Goal: Task Accomplishment & Management: Complete application form

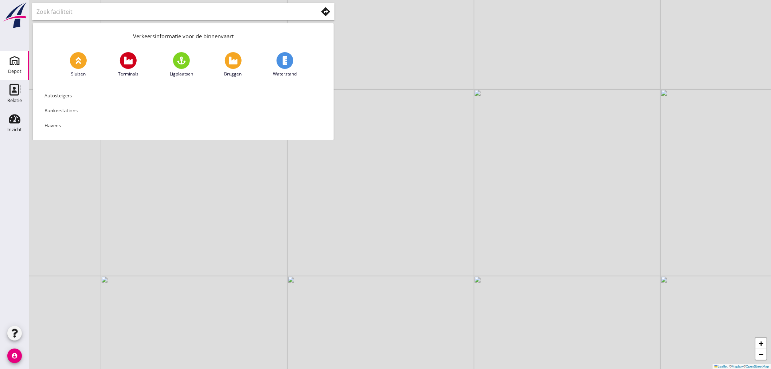
click at [9, 67] on div "Depot" at bounding box center [14, 71] width 13 height 10
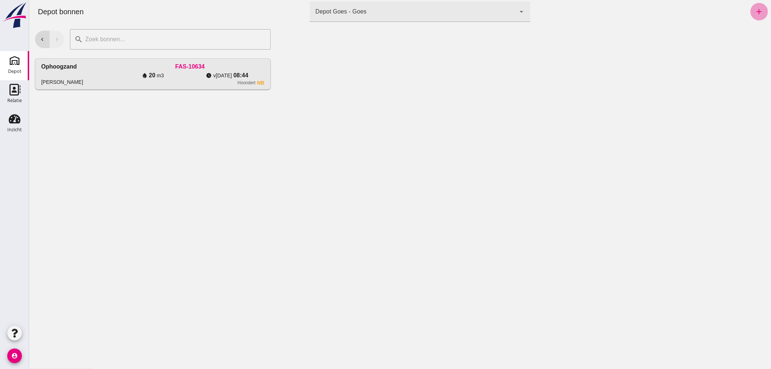
click at [755, 9] on icon "add" at bounding box center [759, 11] width 9 height 9
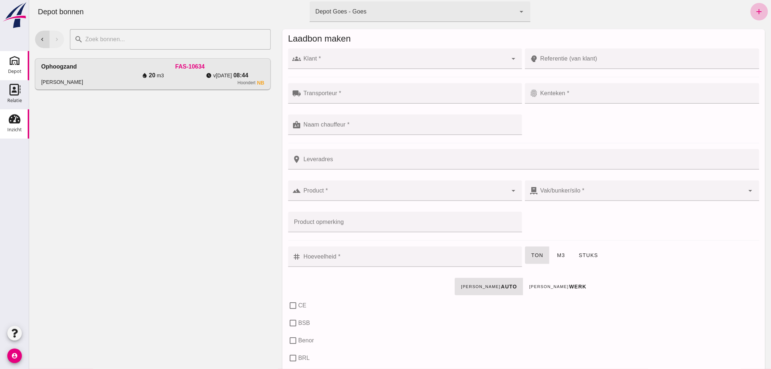
click at [14, 122] on use at bounding box center [15, 118] width 12 height 9
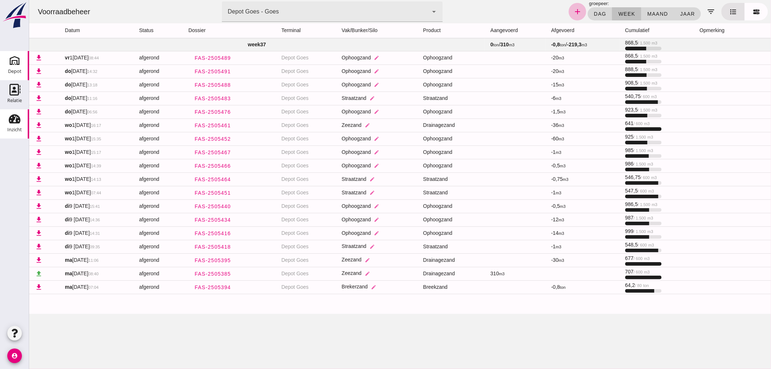
click at [16, 62] on use at bounding box center [15, 61] width 12 height 12
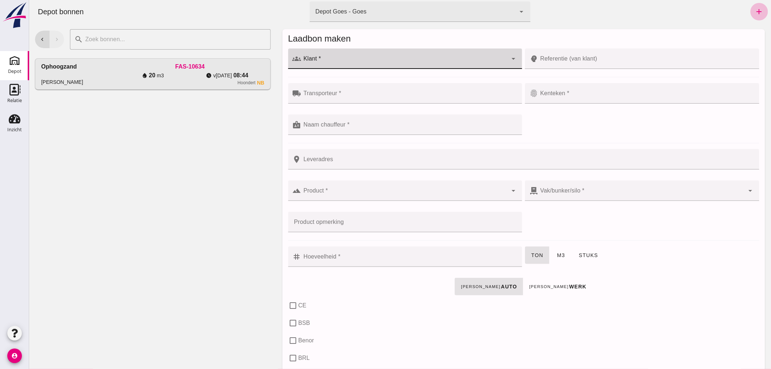
click at [404, 61] on input "Klant *" at bounding box center [404, 62] width 207 height 9
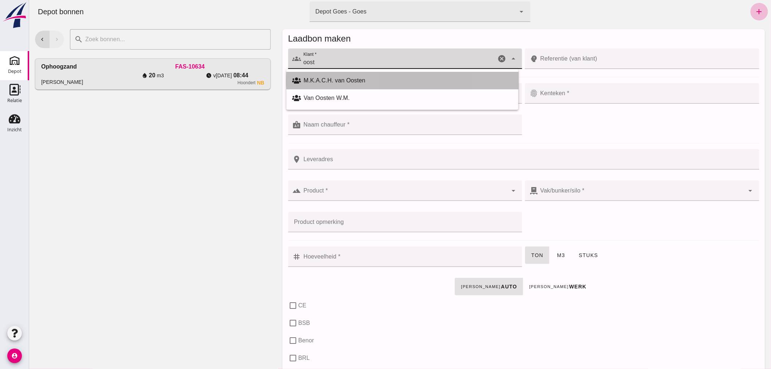
click at [384, 78] on div "M.K.A.C.H. van Oosten" at bounding box center [408, 80] width 209 height 9
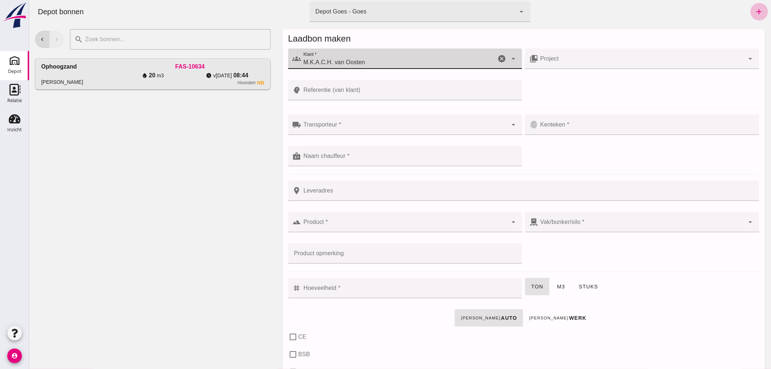
type input "M.K.A.C.H. van Oosten"
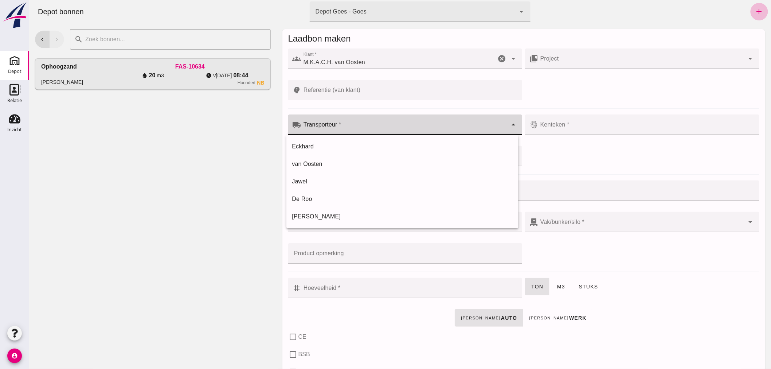
click at [361, 120] on div at bounding box center [404, 124] width 207 height 20
drag, startPoint x: 339, startPoint y: 144, endPoint x: 345, endPoint y: 144, distance: 5.5
click at [340, 144] on div "Eckhard" at bounding box center [402, 146] width 220 height 9
type input "Eckhard"
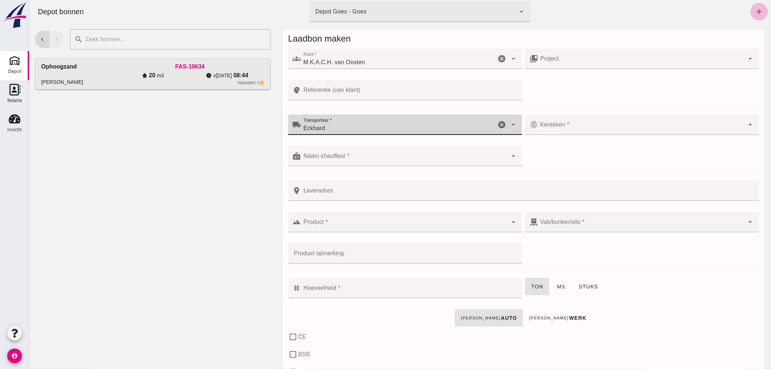
click at [577, 124] on input "Kenteken *" at bounding box center [641, 128] width 207 height 9
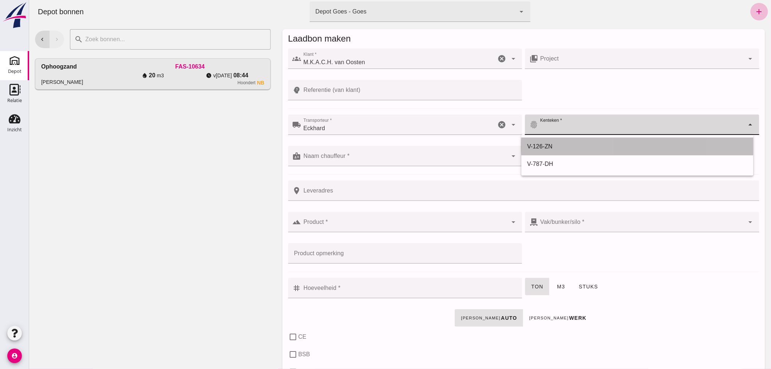
click at [558, 144] on div "V-126-ZN" at bounding box center [637, 146] width 220 height 9
type input "V-126-ZN"
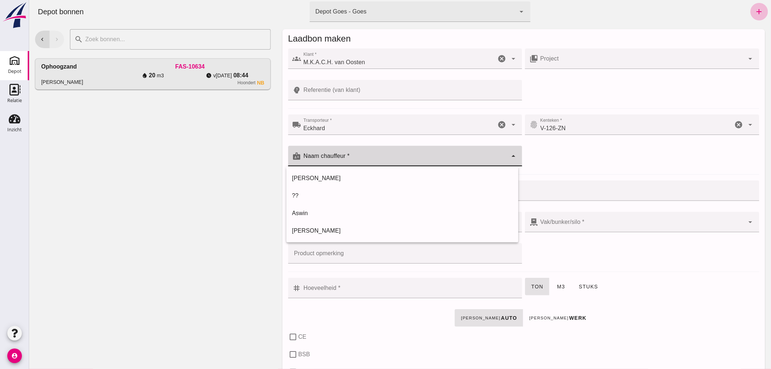
click at [405, 148] on div at bounding box center [404, 156] width 207 height 20
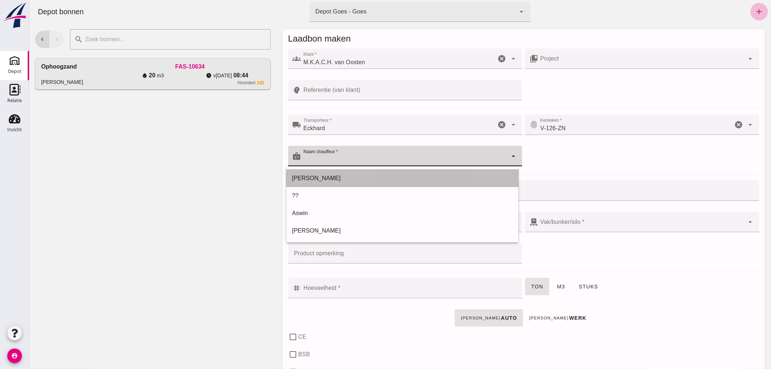
click at [360, 175] on div "[PERSON_NAME]" at bounding box center [402, 178] width 220 height 9
type input "[PERSON_NAME]"
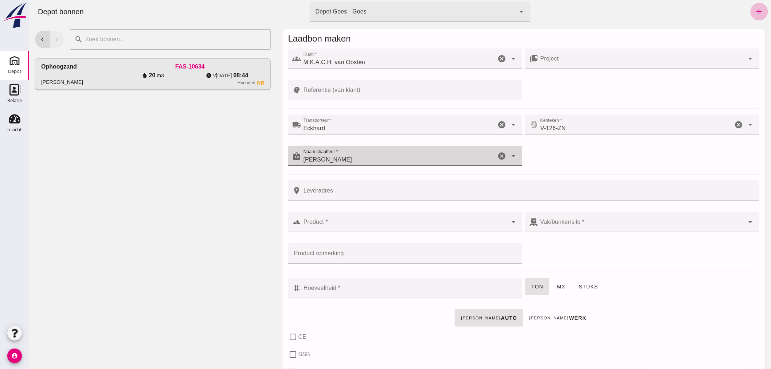
click at [379, 224] on input "Product *" at bounding box center [404, 225] width 207 height 9
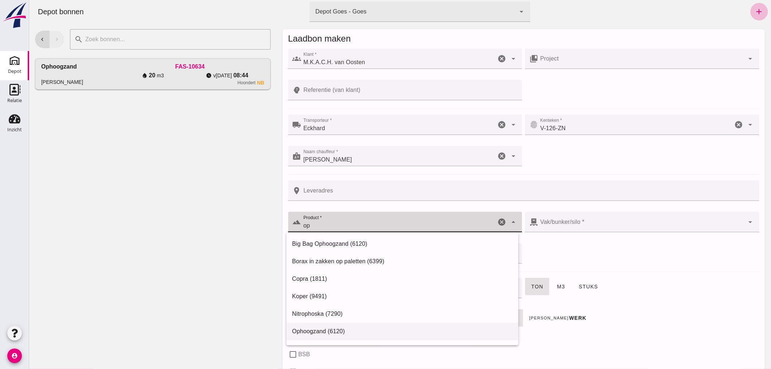
click at [341, 329] on div "Ophoogzand (6120)" at bounding box center [402, 331] width 220 height 9
type input "Ophoogzand (6120)"
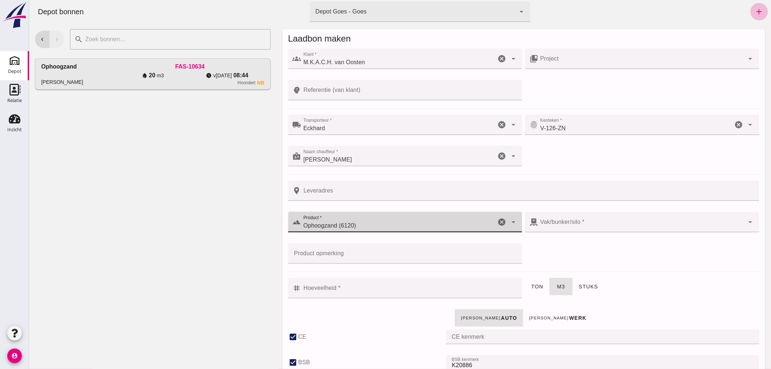
checkbox input "true"
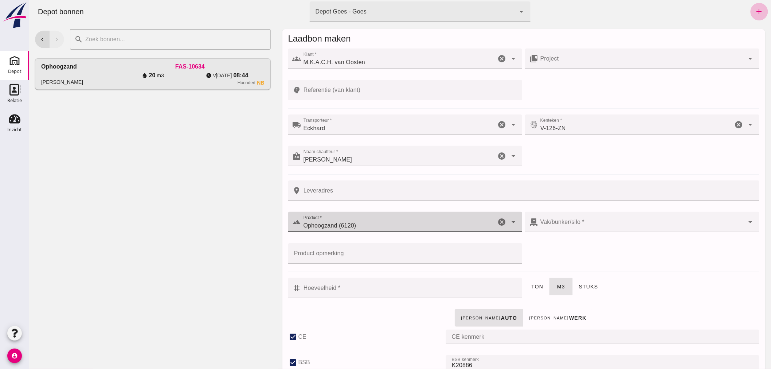
checkbox input "true"
type input "40"
type input "38"
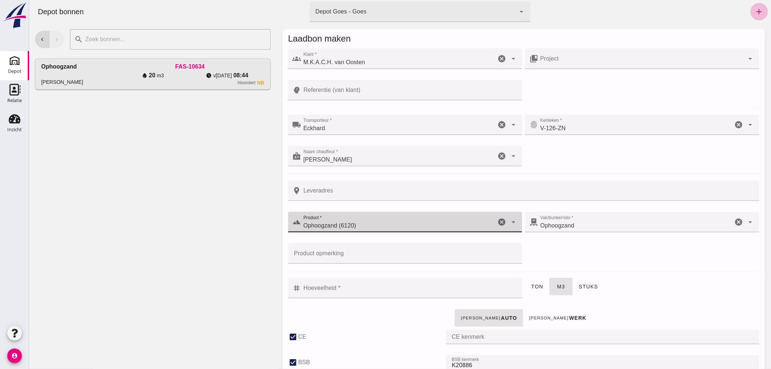
type input "Ophoogzand (6120)"
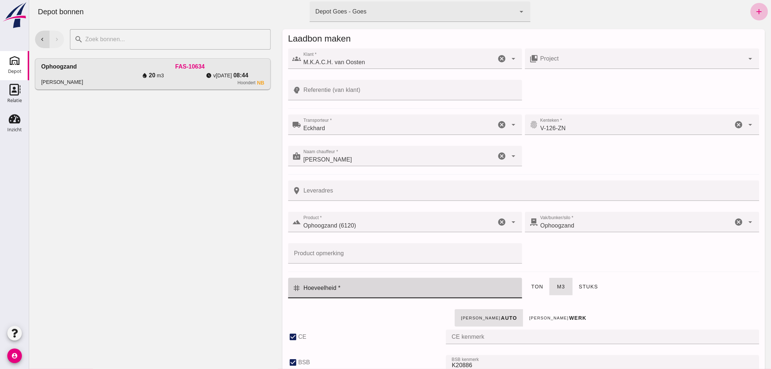
click at [394, 285] on input "Hoeveelheid *" at bounding box center [409, 288] width 217 height 20
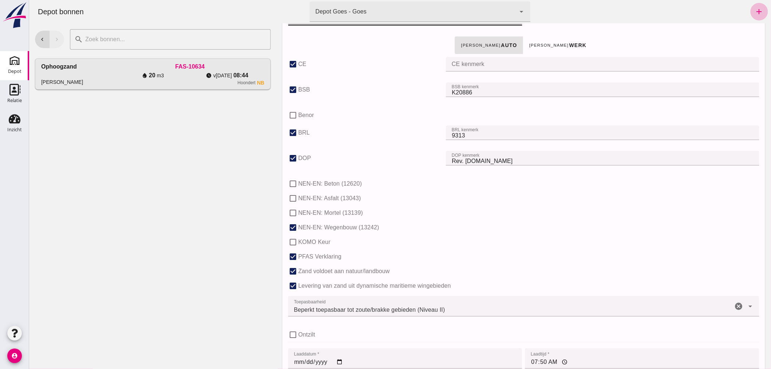
scroll to position [447, 0]
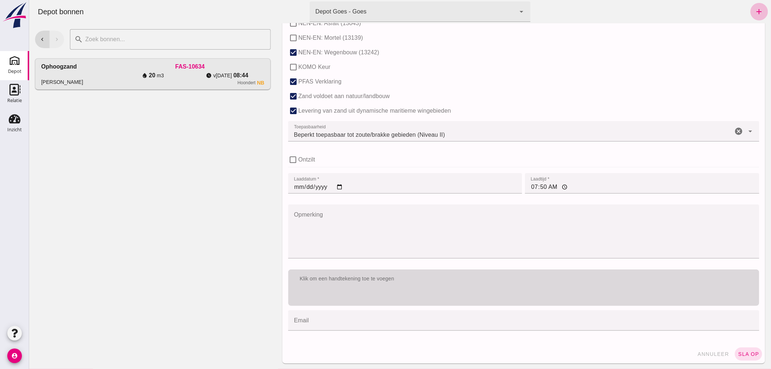
type input "1"
click at [579, 288] on div "Klik om een handtekening toe te voegen" at bounding box center [523, 287] width 471 height 36
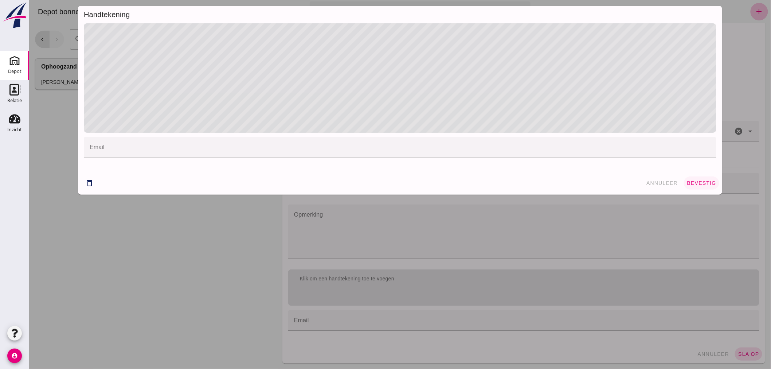
click at [701, 180] on span "bevestig" at bounding box center [702, 183] width 30 height 6
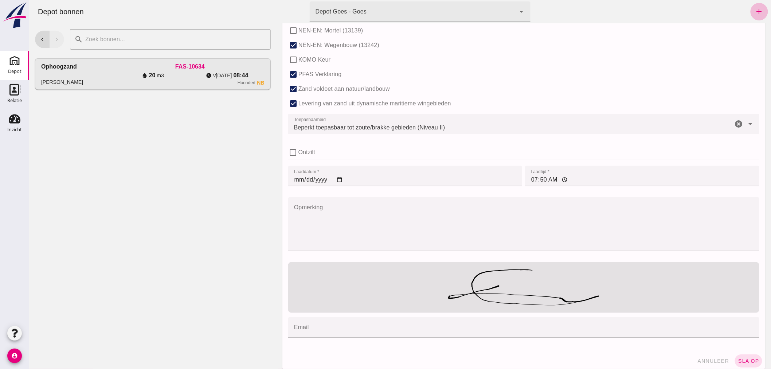
scroll to position [462, 0]
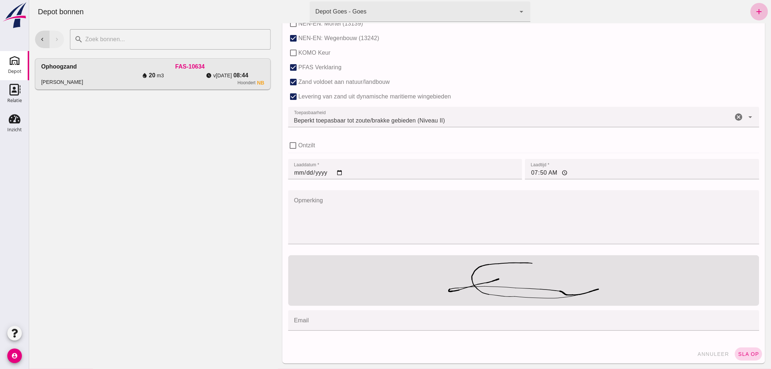
click at [745, 351] on span "sla op" at bounding box center [748, 354] width 21 height 6
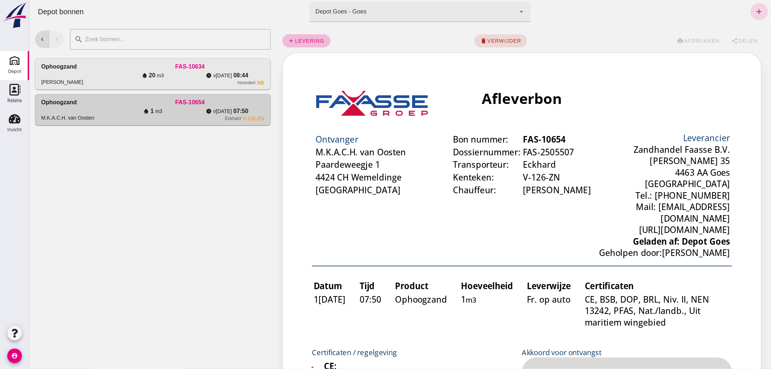
scroll to position [0, 0]
click at [755, 11] on icon "add" at bounding box center [759, 11] width 9 height 9
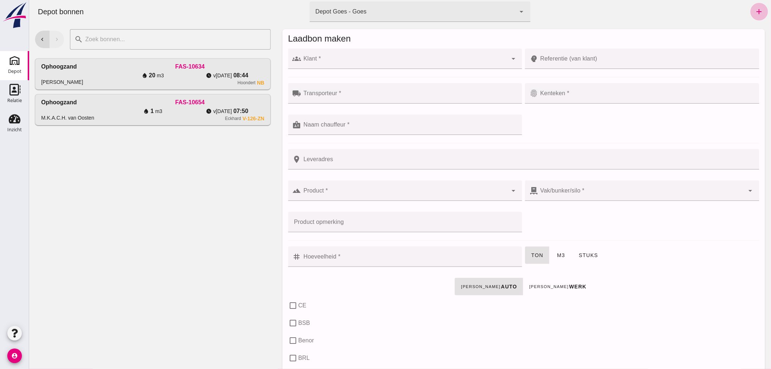
click at [356, 60] on input "Klant *" at bounding box center [404, 62] width 207 height 9
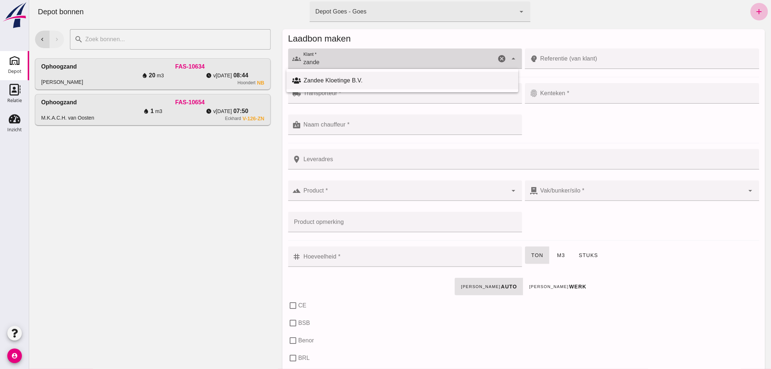
click at [347, 79] on div "Zandee Kloetinge B.V." at bounding box center [408, 80] width 209 height 9
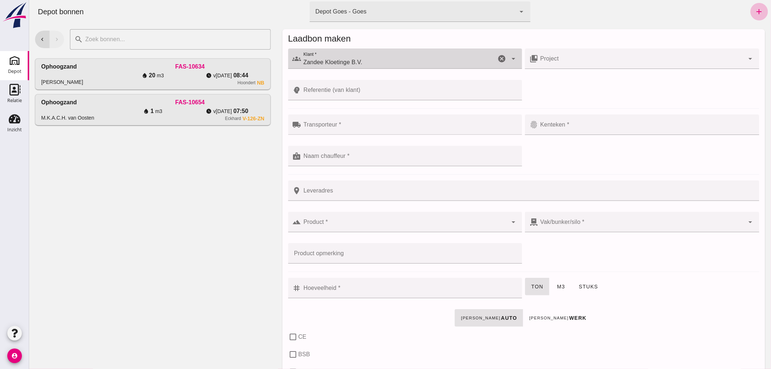
type input "Zandee Kloetinge B.V."
click at [370, 90] on input "Referentie (van klant)" at bounding box center [409, 90] width 217 height 20
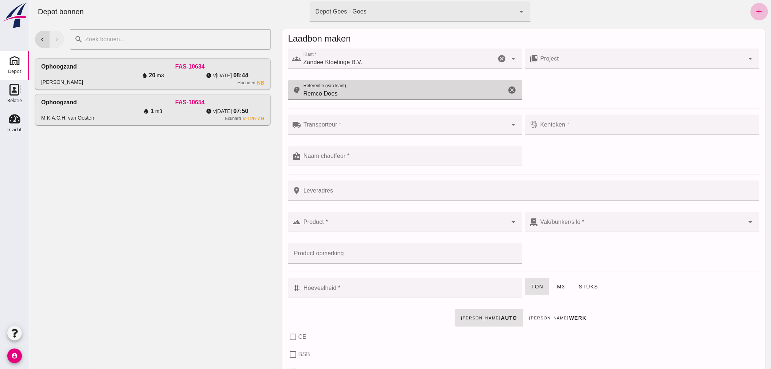
type input "Remco Does"
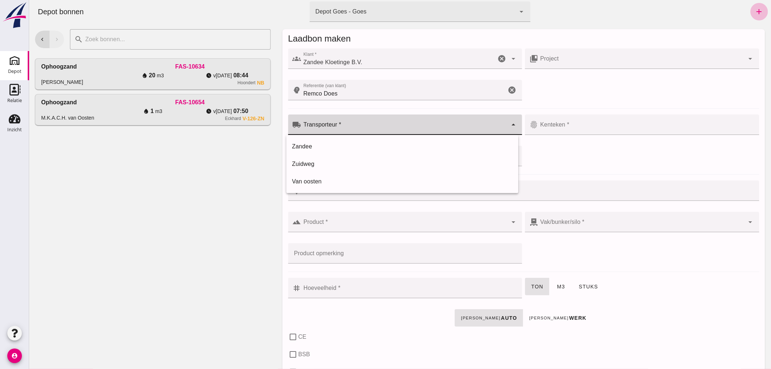
click at [409, 128] on input "Transporteur *" at bounding box center [404, 128] width 207 height 9
click at [355, 144] on div "Zandee" at bounding box center [402, 146] width 220 height 9
type input "Zandee"
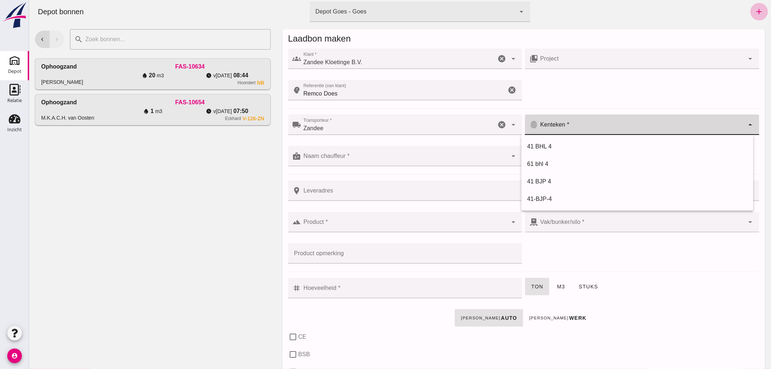
click at [576, 126] on input "Kenteken *" at bounding box center [641, 128] width 207 height 9
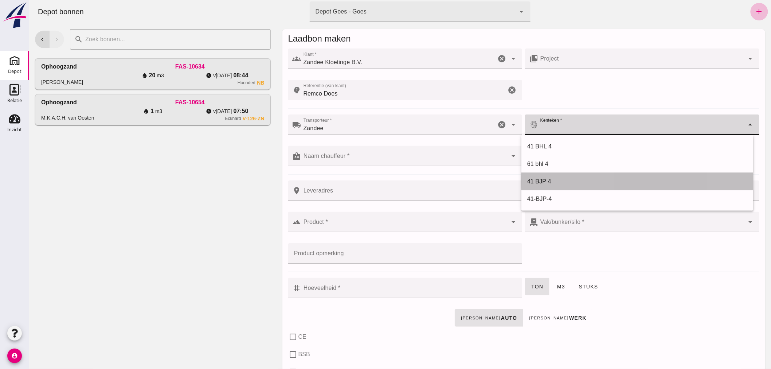
click at [548, 180] on div "41 BJP 4" at bounding box center [637, 181] width 220 height 9
type input "41 BJP 4"
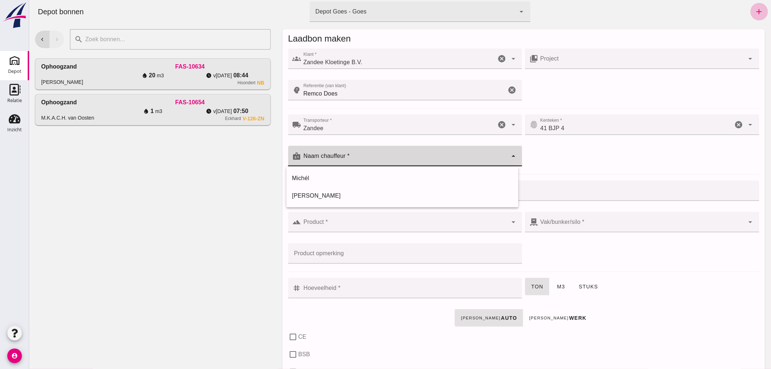
click at [412, 149] on div at bounding box center [404, 156] width 207 height 20
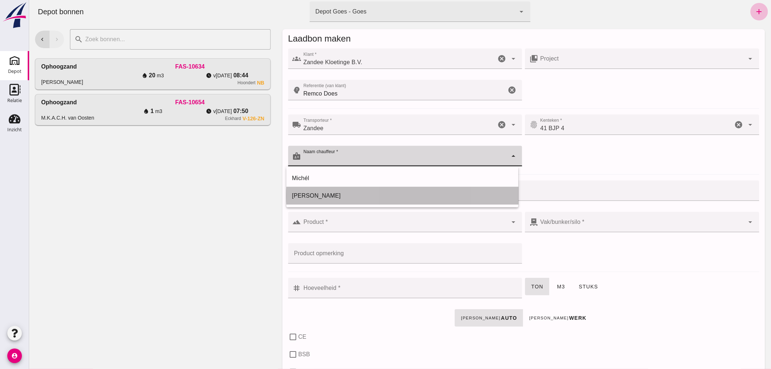
click at [356, 196] on div "[PERSON_NAME]" at bounding box center [402, 195] width 220 height 9
type input "[PERSON_NAME]"
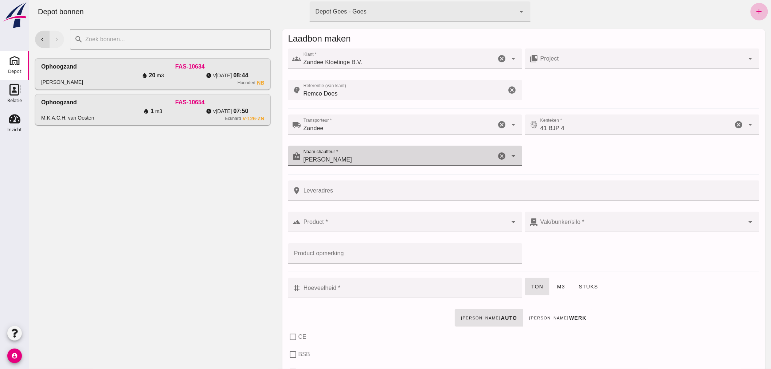
click at [351, 223] on input "Product *" at bounding box center [404, 225] width 207 height 9
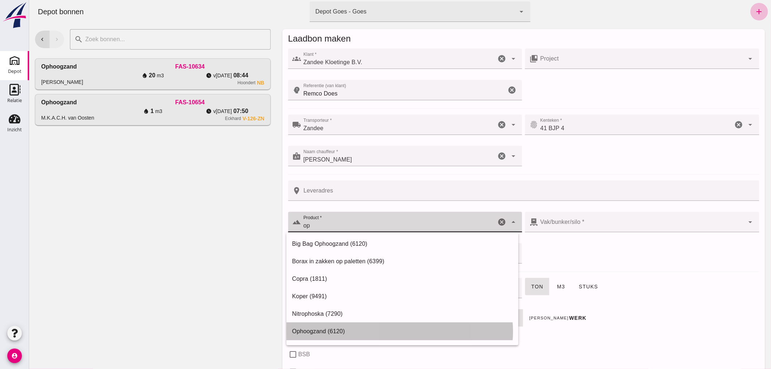
drag, startPoint x: 326, startPoint y: 330, endPoint x: 325, endPoint y: 326, distance: 4.2
click at [326, 329] on div "Ophoogzand (6120)" at bounding box center [402, 331] width 220 height 9
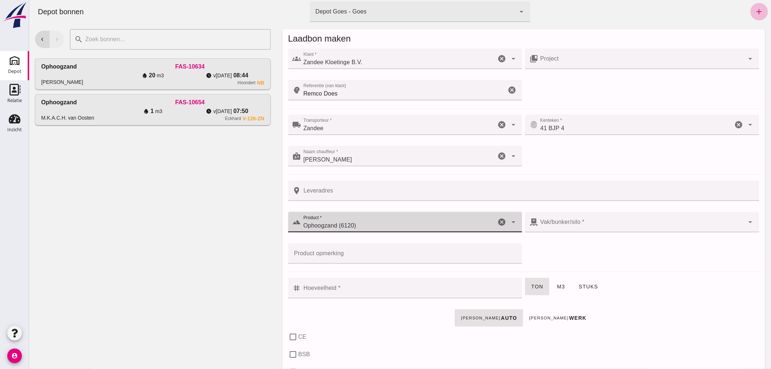
type input "Ophoogzand (6120)"
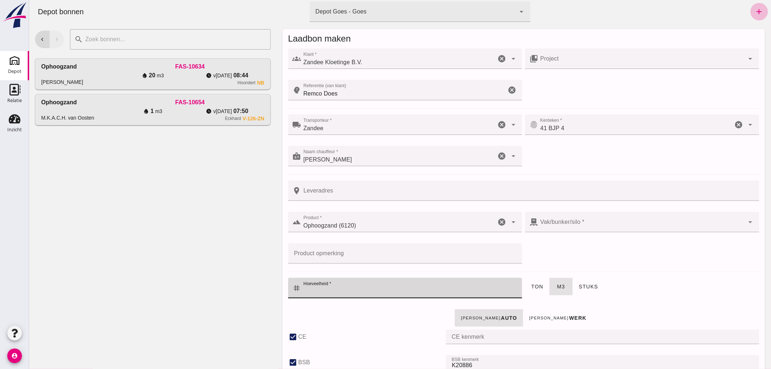
checkbox input "true"
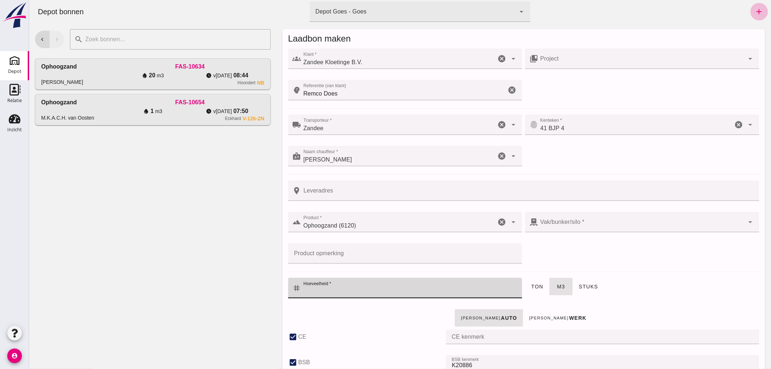
checkbox input "true"
type input "40"
click at [424, 289] on input "Hoeveelheid *" at bounding box center [409, 288] width 217 height 20
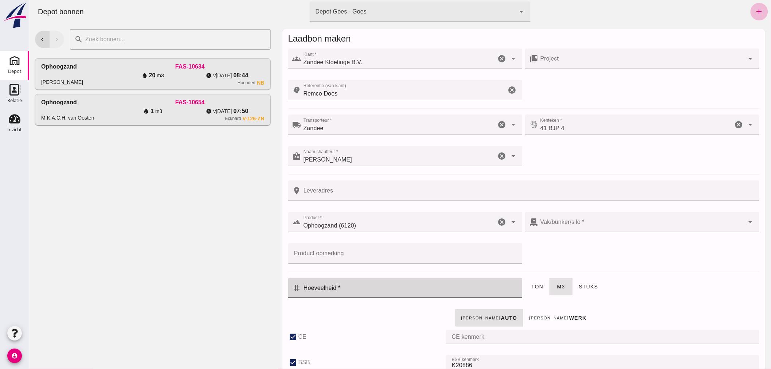
type input "38"
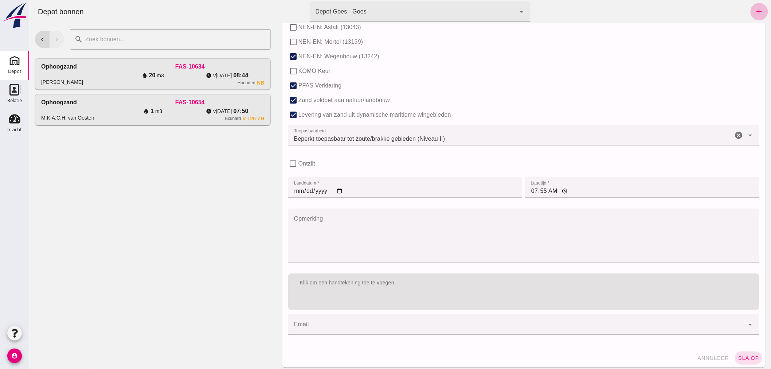
scroll to position [447, 0]
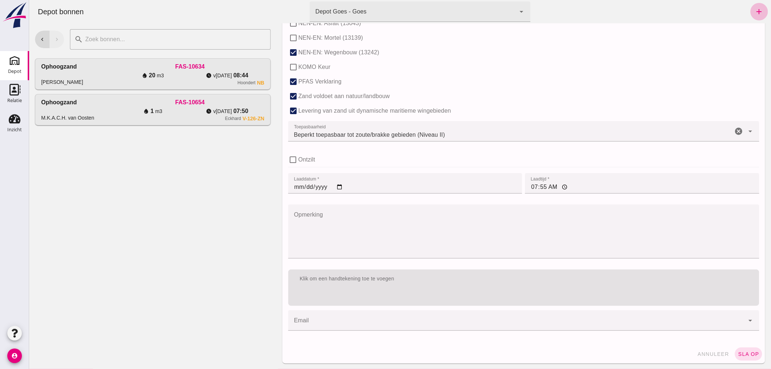
type input "6"
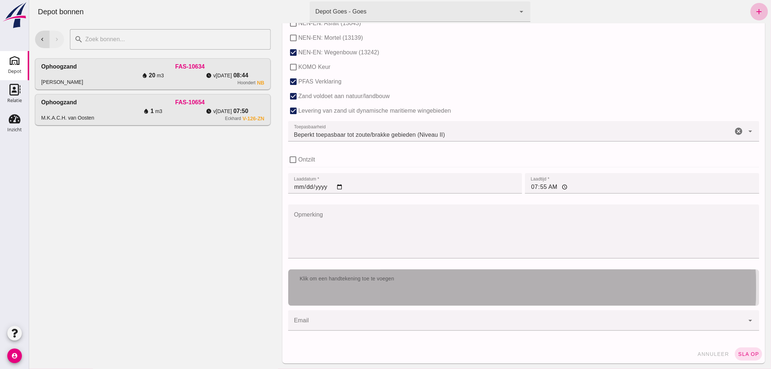
click at [506, 283] on div "Klik om een handtekening toe te voegen" at bounding box center [523, 278] width 471 height 19
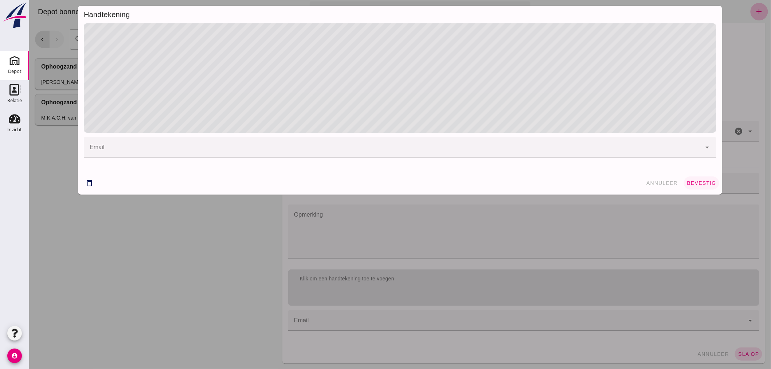
click at [693, 183] on span "bevestig" at bounding box center [702, 183] width 30 height 6
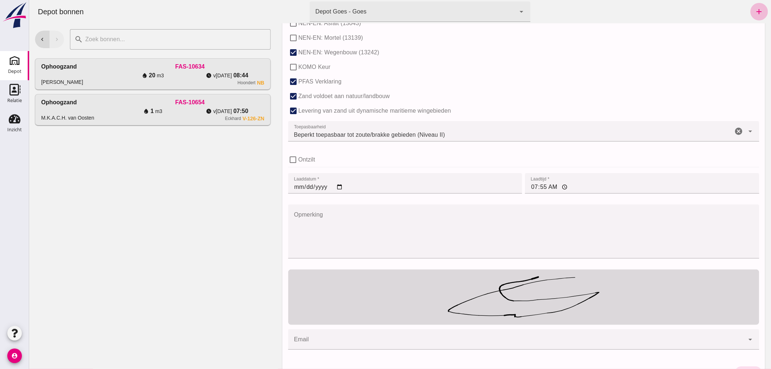
scroll to position [467, 0]
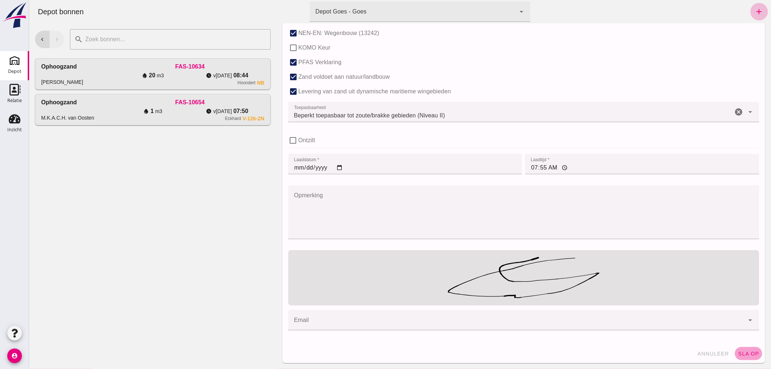
click at [738, 353] on span "sla op" at bounding box center [748, 354] width 21 height 6
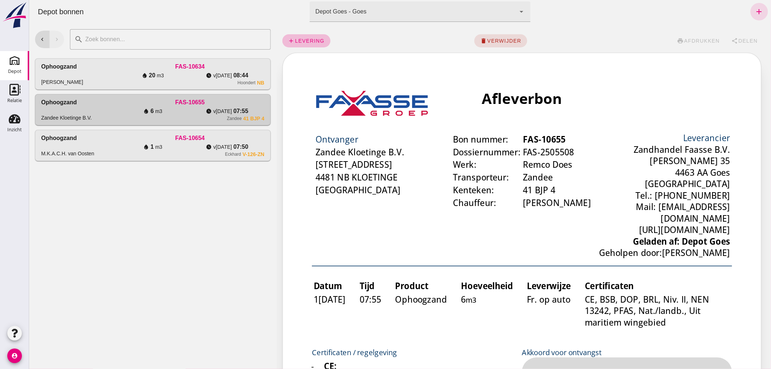
scroll to position [0, 0]
click at [738, 38] on span "Delen" at bounding box center [748, 41] width 20 height 6
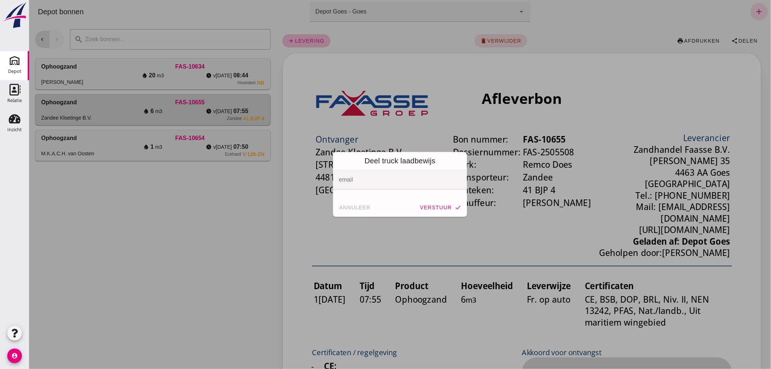
click at [390, 180] on input "email" at bounding box center [400, 183] width 122 height 9
click at [394, 181] on input "email" at bounding box center [400, 183] width 122 height 9
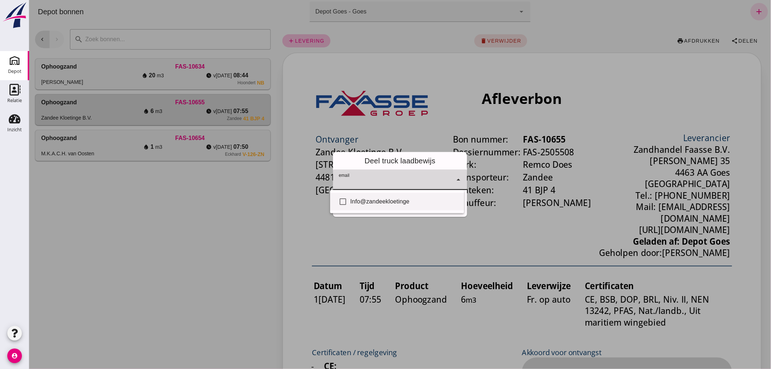
click at [390, 198] on div "Info@zandeekloetinge" at bounding box center [404, 201] width 108 height 9
checkbox input "true"
click at [398, 222] on div "Deel truck laadbewijs email email Info@zandeekloetinge cancel arrow_drop_down a…" at bounding box center [400, 184] width 146 height 77
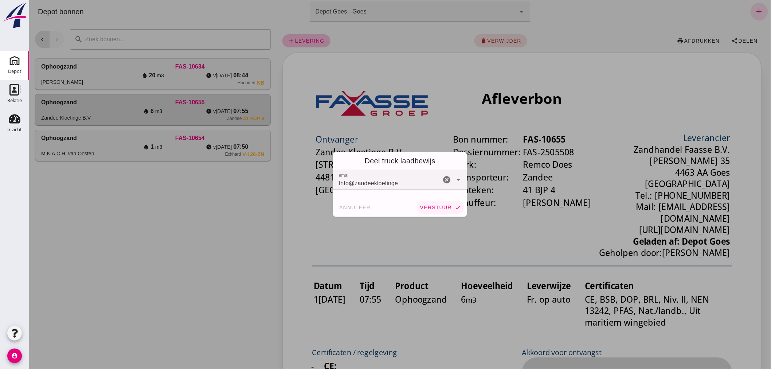
click at [441, 207] on span "verstuur" at bounding box center [435, 207] width 32 height 6
